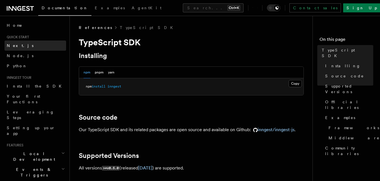
click at [17, 44] on span "Next.js" at bounding box center [20, 45] width 27 height 5
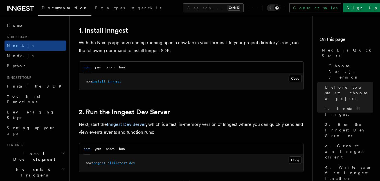
scroll to position [311, 0]
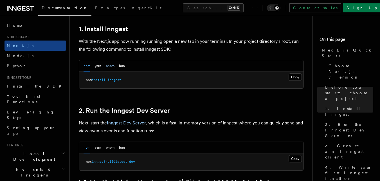
click at [111, 69] on button "pnpm" at bounding box center [110, 66] width 9 height 12
click at [297, 78] on button "Copy Copied" at bounding box center [295, 77] width 13 height 7
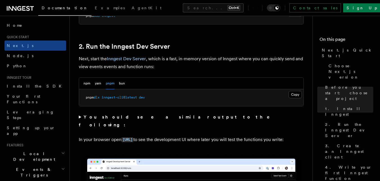
scroll to position [377, 0]
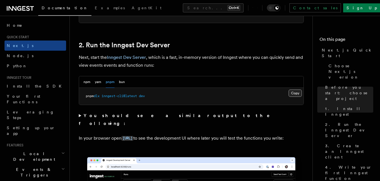
click at [297, 93] on button "Copy Copied" at bounding box center [295, 93] width 13 height 7
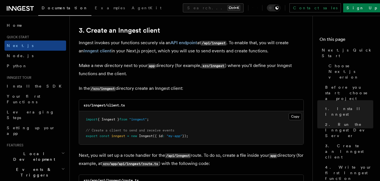
scroll to position [677, 0]
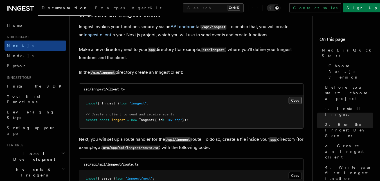
click at [295, 103] on button "Copy Copied" at bounding box center [295, 100] width 13 height 7
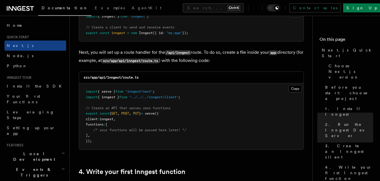
scroll to position [765, 0]
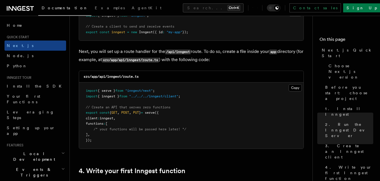
click at [119, 77] on code "src/app/api/inngest/route.ts" at bounding box center [111, 77] width 55 height 4
copy code "inngest"
click at [203, 110] on pre "import { serve } from "inngest/next" ; import { inngest } from "../../../innges…" at bounding box center [191, 116] width 225 height 66
click at [294, 89] on button "Copy Copied" at bounding box center [295, 87] width 13 height 7
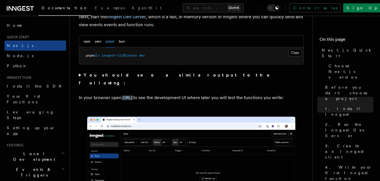
scroll to position [417, 0]
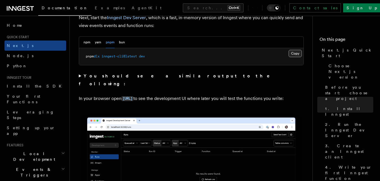
click at [293, 55] on button "Copy Copied" at bounding box center [295, 53] width 13 height 7
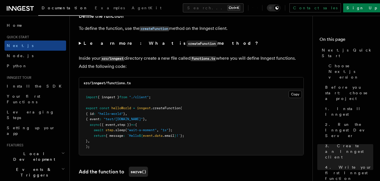
scroll to position [969, 0]
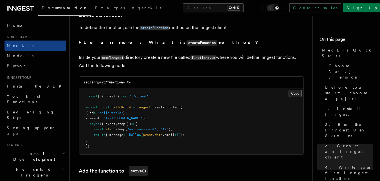
click at [297, 91] on button "Copy Copied" at bounding box center [295, 93] width 13 height 7
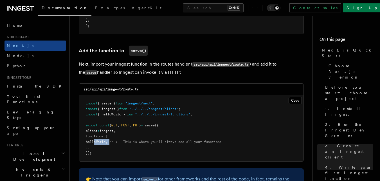
drag, startPoint x: 118, startPoint y: 142, endPoint x: 94, endPoint y: 141, distance: 24.2
click at [94, 141] on span "helloWorld , // <-- This is where you'll always add all your functions" at bounding box center [154, 142] width 136 height 4
copy span "helloWorld ,"
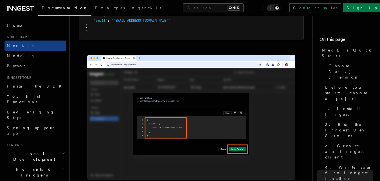
scroll to position [1680, 0]
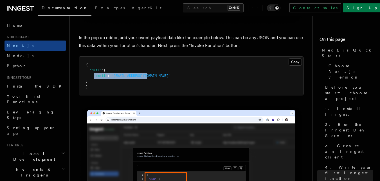
drag, startPoint x: 152, startPoint y: 74, endPoint x: 94, endPoint y: 77, distance: 58.1
click at [94, 77] on pre "{ "data" : { "email" : "test@example.com" } }" at bounding box center [191, 76] width 225 height 39
copy span ""email" : "test@example.com""
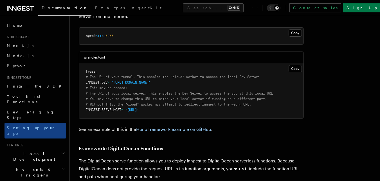
scroll to position [1187, 0]
